Goal: Information Seeking & Learning: Learn about a topic

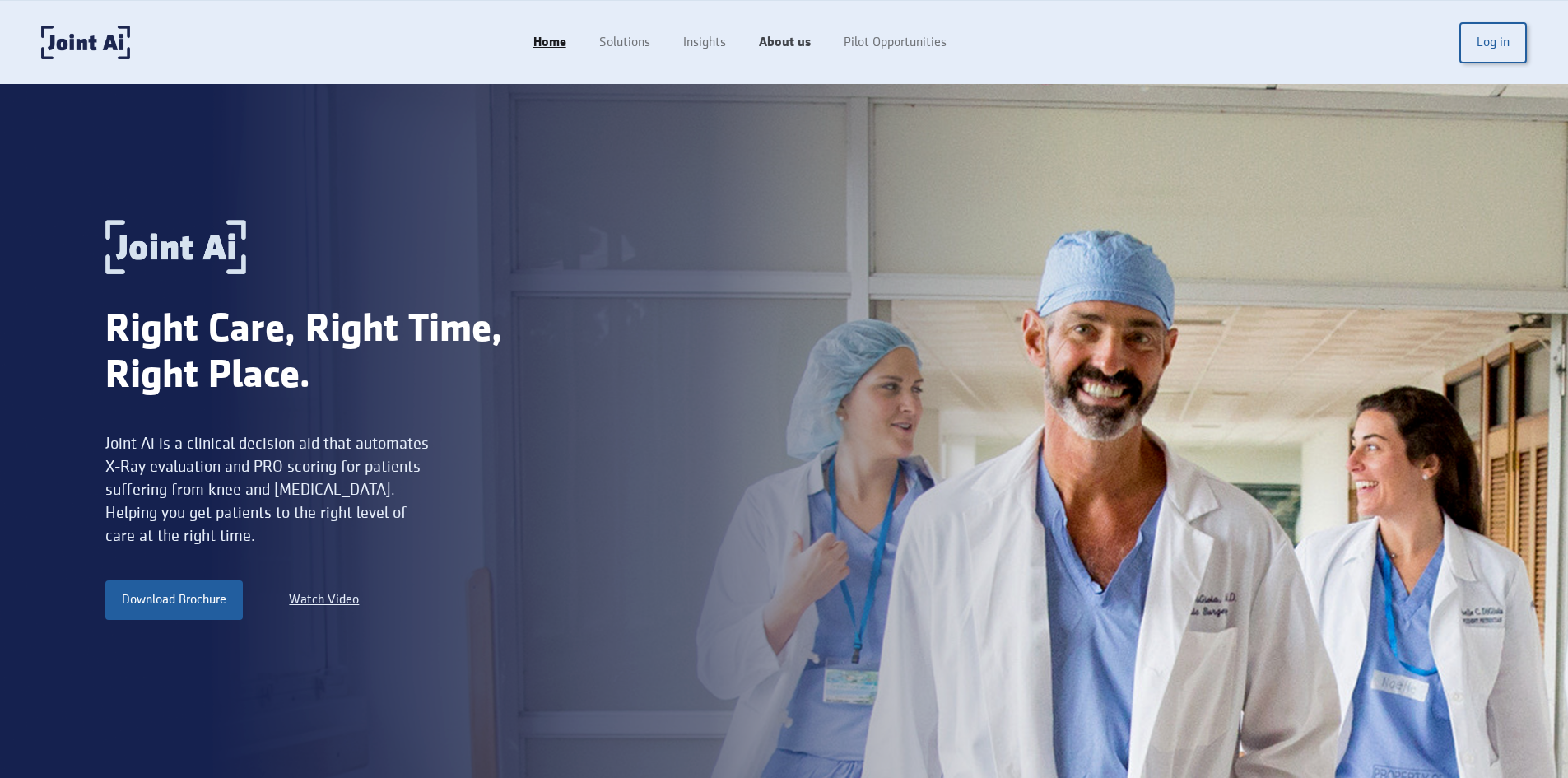
click at [783, 40] on link "About us" at bounding box center [785, 42] width 85 height 32
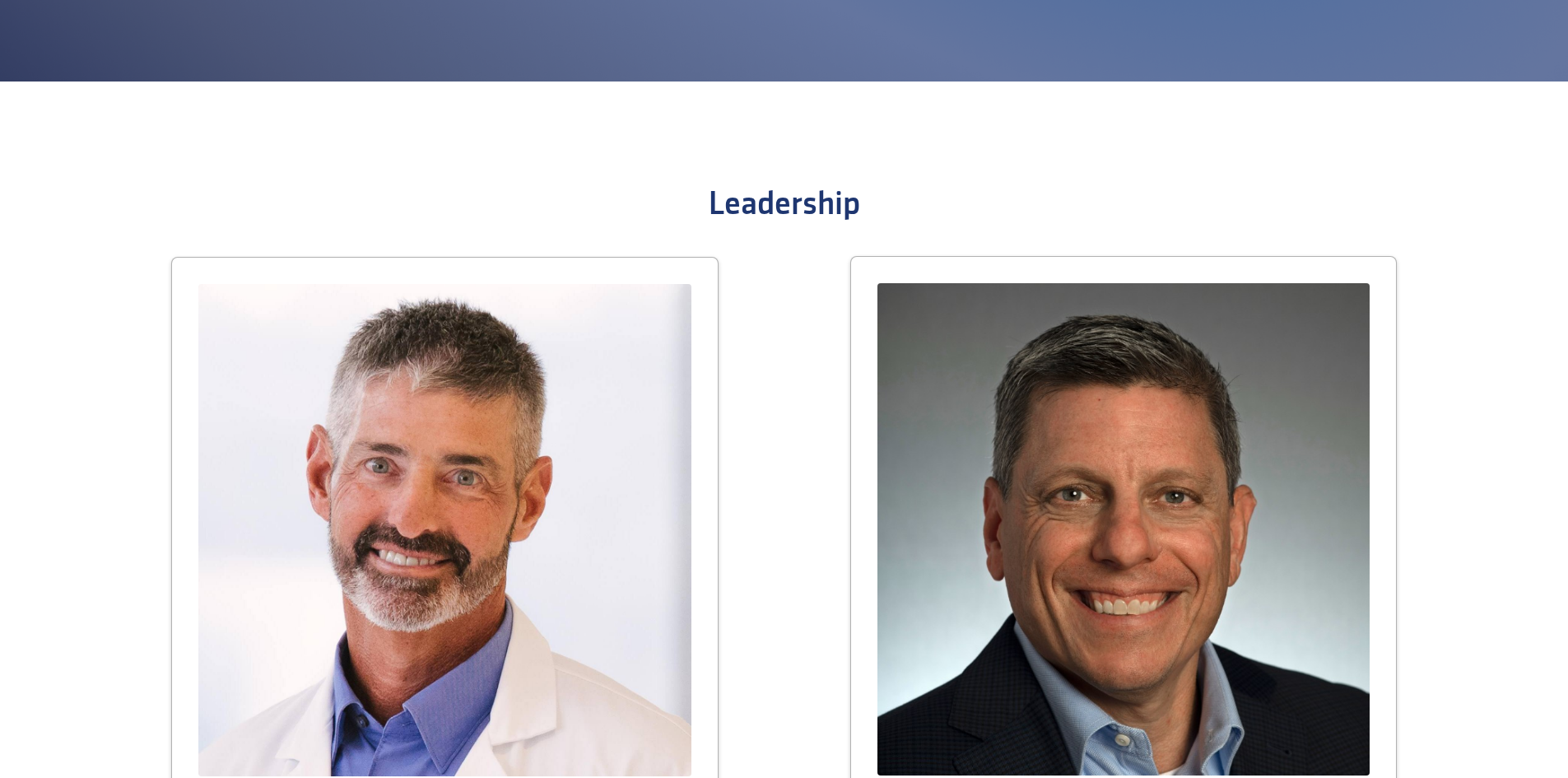
scroll to position [2140, 0]
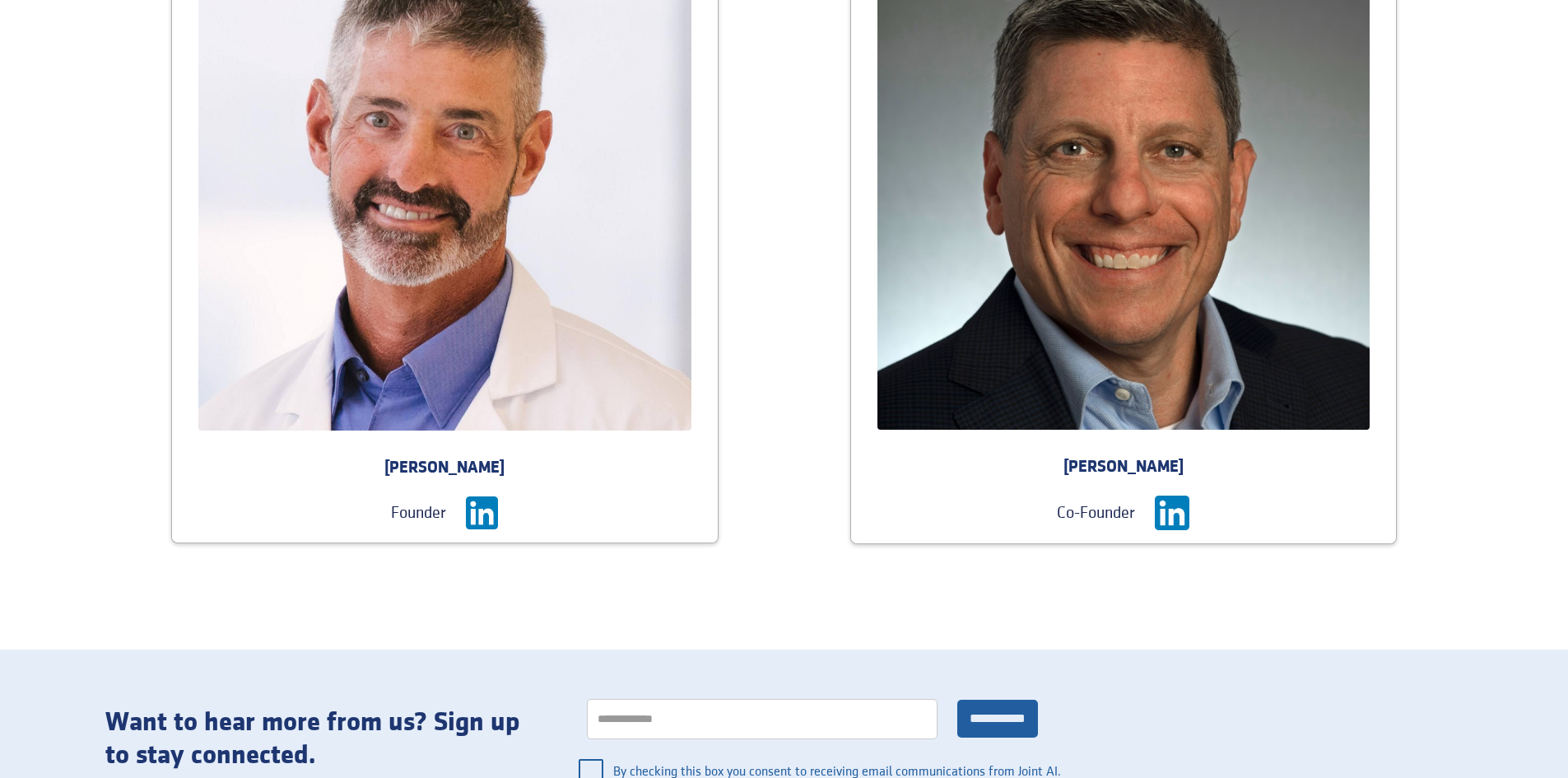
drag, startPoint x: 377, startPoint y: 471, endPoint x: 518, endPoint y: 481, distance: 141.4
click at [518, 481] on div "[PERSON_NAME] Founder" at bounding box center [444, 499] width 545 height 85
copy div "[PERSON_NAME]"
click at [487, 513] on img at bounding box center [482, 513] width 32 height 32
